Goal: Check status: Check status

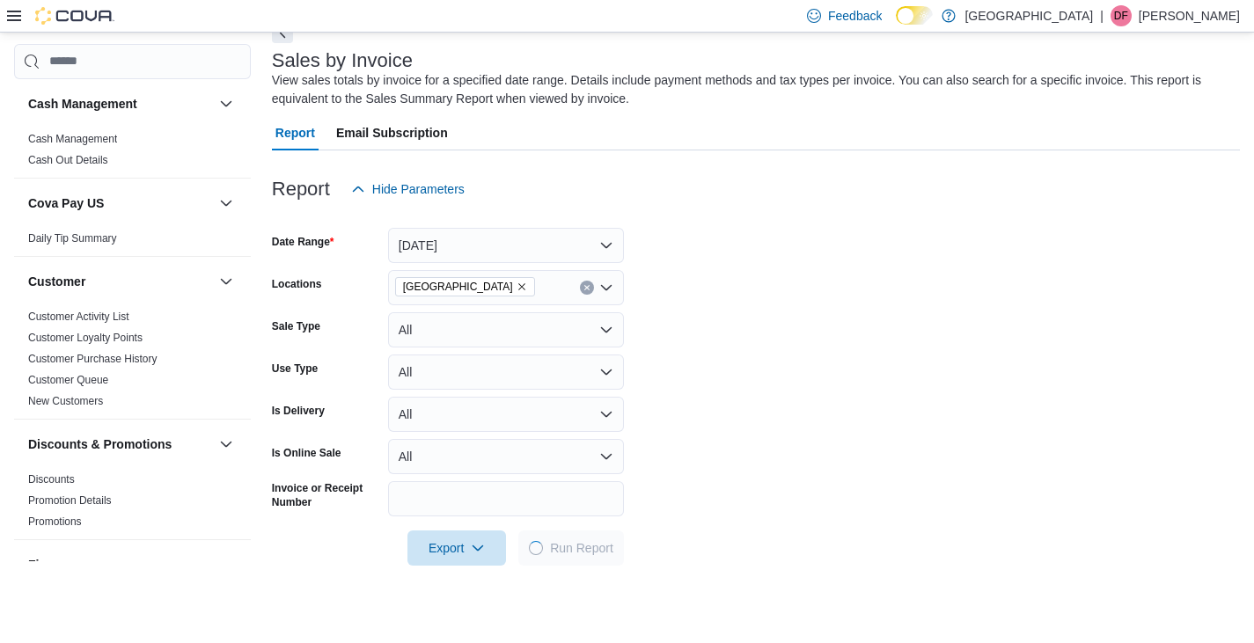
scroll to position [54, 0]
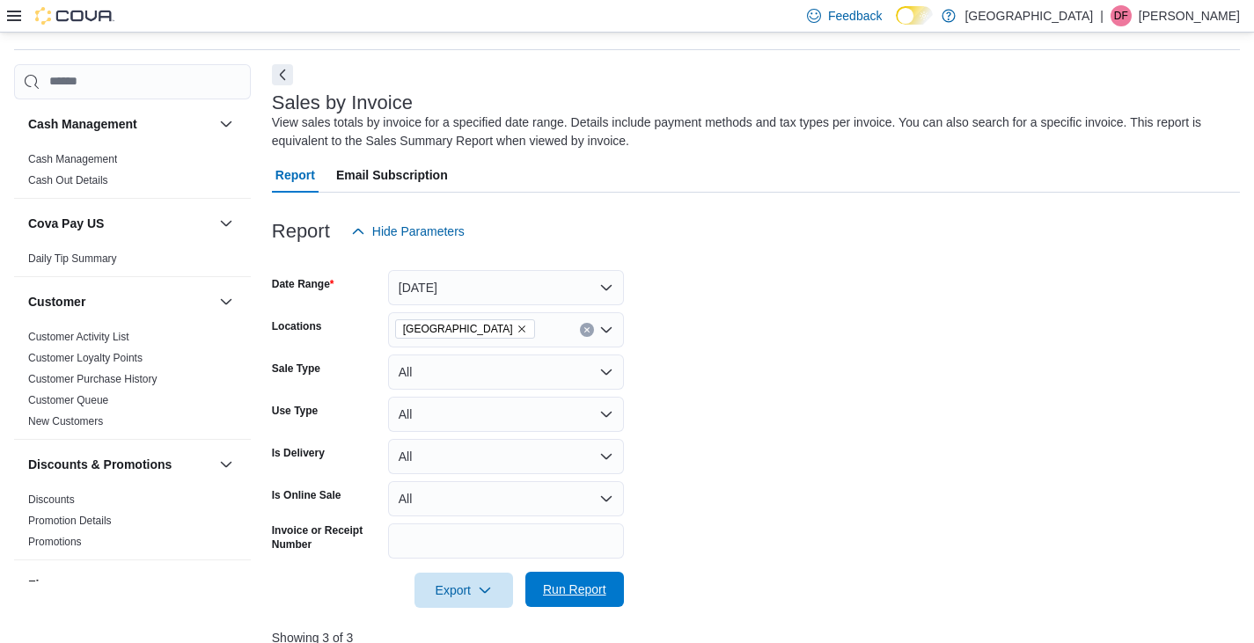
click at [555, 589] on span "Run Report" at bounding box center [574, 590] width 63 height 18
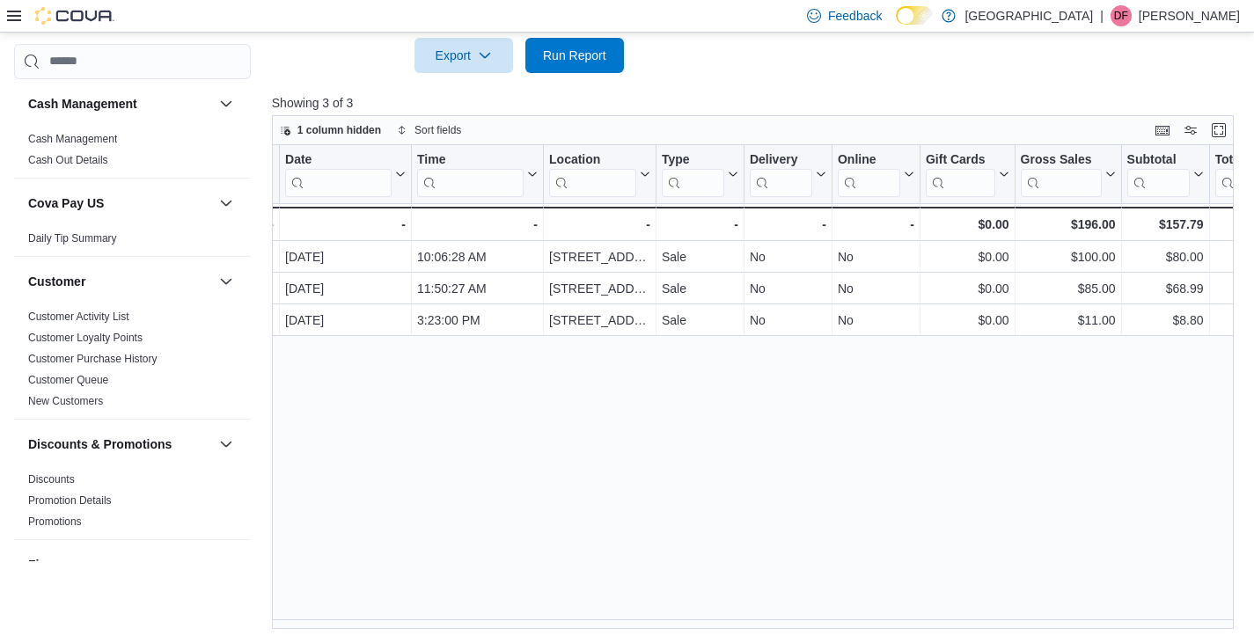
scroll to position [0, 0]
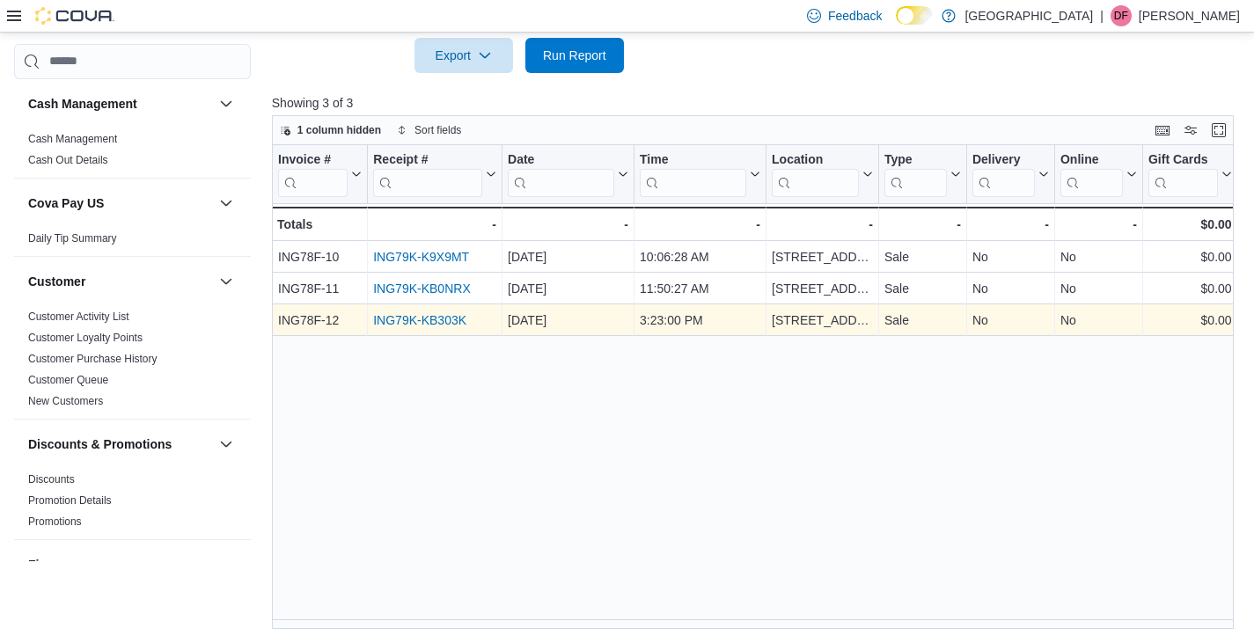
click at [433, 320] on link "ING79K-KB303K" at bounding box center [419, 320] width 93 height 14
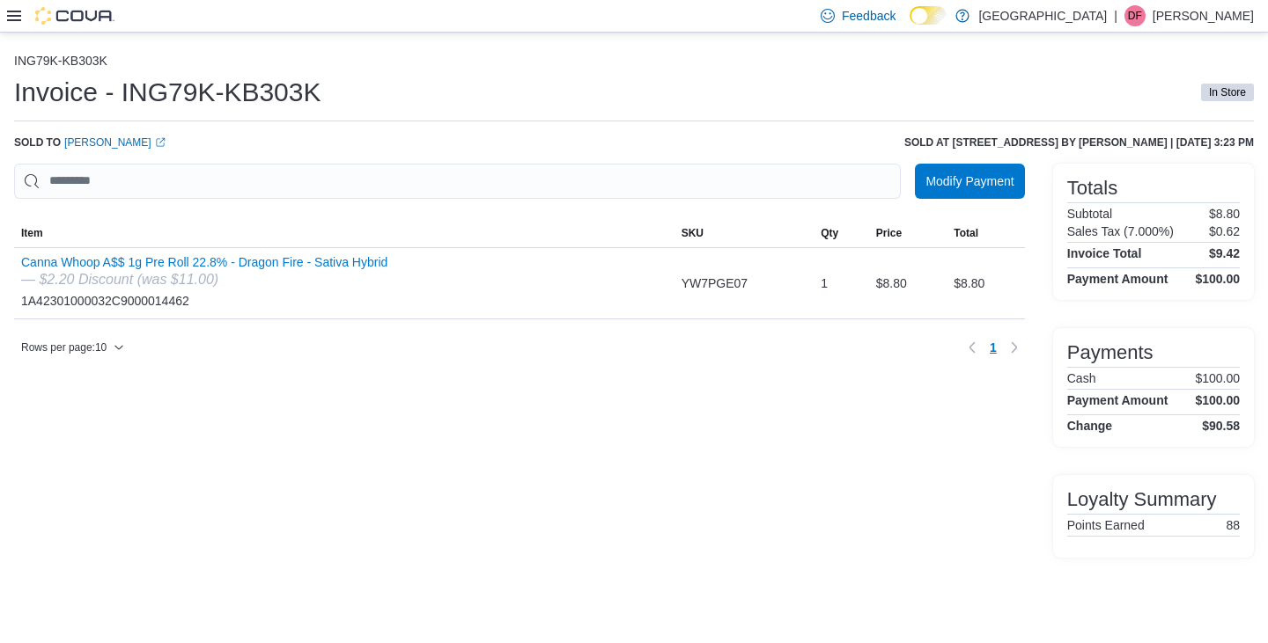
click at [232, 82] on h1 "Invoice - ING79K-KB303K" at bounding box center [167, 92] width 307 height 35
click at [19, 18] on icon at bounding box center [14, 16] width 14 height 14
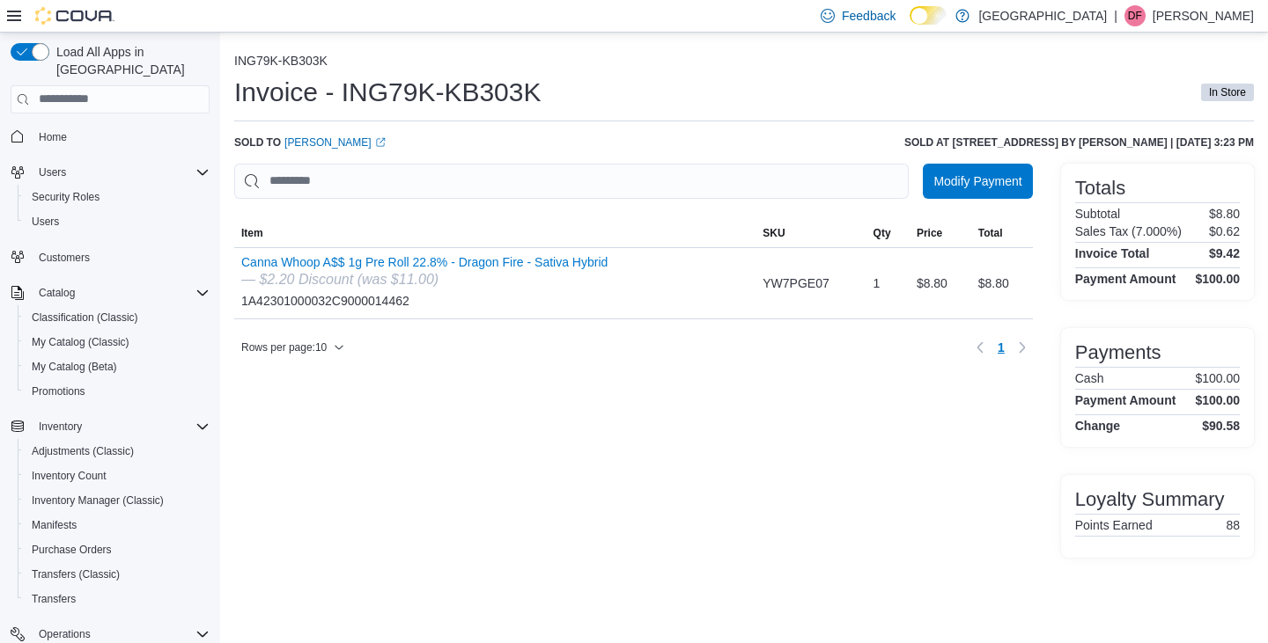
click at [1217, 13] on p "[PERSON_NAME]" at bounding box center [1202, 15] width 101 height 21
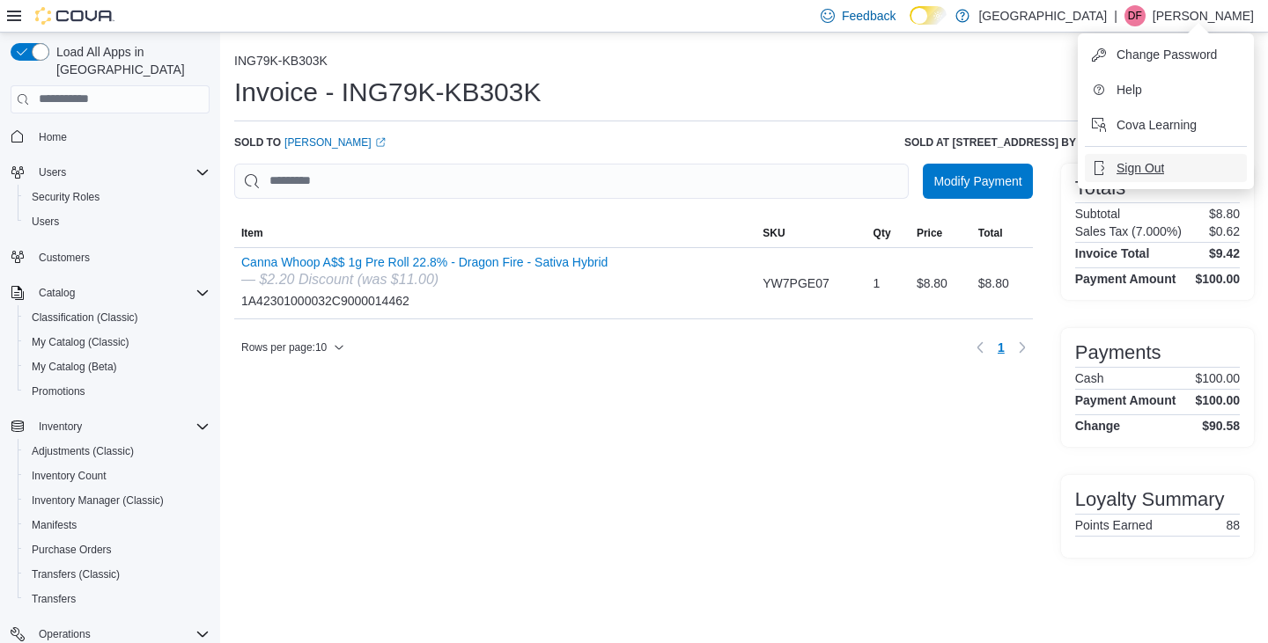
click at [1136, 165] on span "Sign Out" at bounding box center [1140, 168] width 48 height 18
